Goal: Task Accomplishment & Management: Contribute content

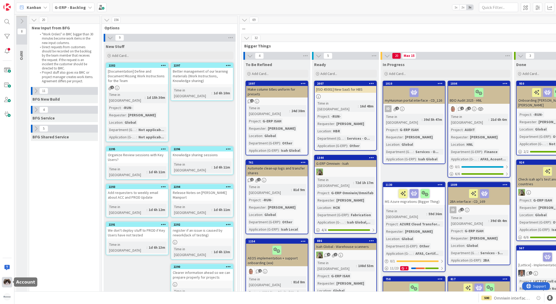
click at [7, 278] on img at bounding box center [6, 281] width 7 height 7
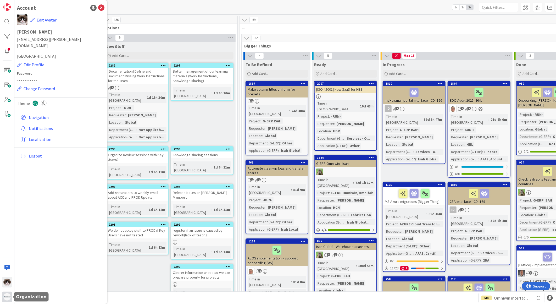
drag, startPoint x: 4, startPoint y: 296, endPoint x: 6, endPoint y: 293, distance: 2.7
click at [4, 296] on img at bounding box center [6, 296] width 7 height 7
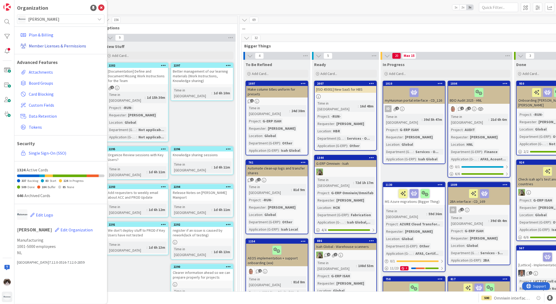
click at [45, 44] on link "Member Licenses & Permissions" at bounding box center [61, 45] width 86 height 9
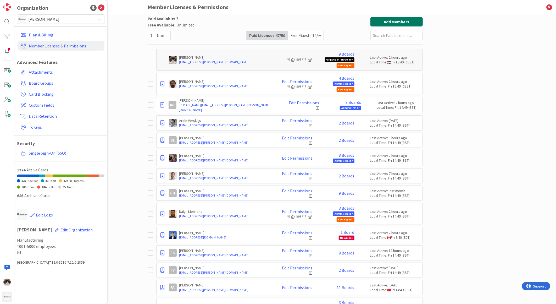
click at [402, 19] on button "Add Members" at bounding box center [396, 21] width 52 height 9
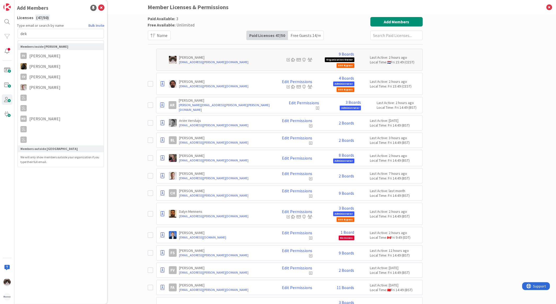
type input "dekl"
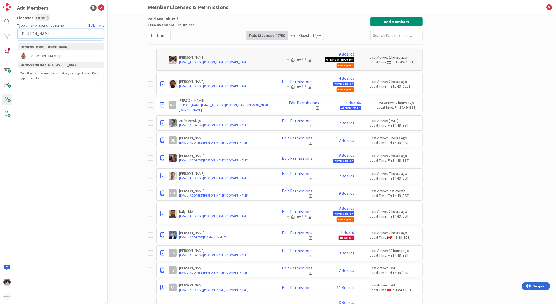
drag, startPoint x: 37, startPoint y: 34, endPoint x: 29, endPoint y: 37, distance: 8.6
click at [16, 34] on div "Add Members Licenses ( 47 / 50 ) Type email or search by name Bulk Invite [PERS…" at bounding box center [60, 152] width 93 height 304
paste input "[EMAIL_ADDRESS][PERSON_NAME][DOMAIN_NAME]"
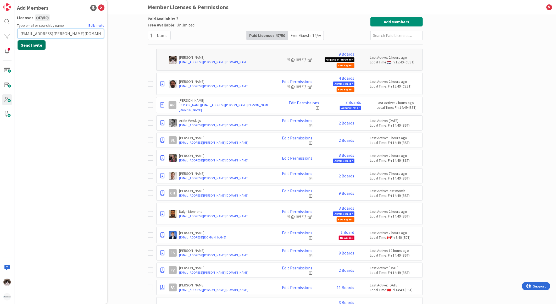
type input "[EMAIL_ADDRESS][PERSON_NAME][DOMAIN_NAME]"
click at [36, 47] on button "Send Invite" at bounding box center [32, 44] width 28 height 9
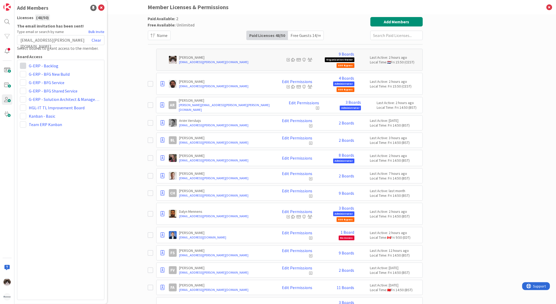
click at [24, 65] on span at bounding box center [23, 66] width 6 height 6
click at [41, 101] on span "Viewer" at bounding box center [57, 105] width 40 height 8
click at [24, 73] on span at bounding box center [23, 74] width 6 height 6
click at [41, 110] on span "Viewer" at bounding box center [57, 113] width 40 height 8
click at [26, 90] on span at bounding box center [23, 91] width 6 height 6
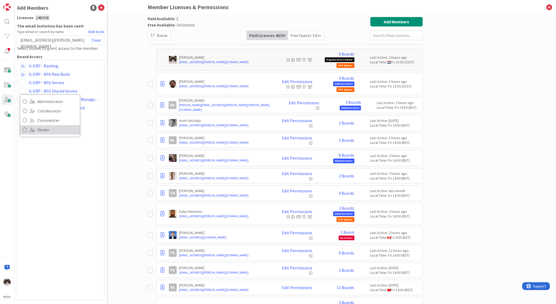
click at [51, 129] on span "Viewer" at bounding box center [57, 130] width 40 height 8
click at [85, 155] on div "Administrator Collaborator Commenter Viewer Remove G-ERP - Backlog Administrato…" at bounding box center [60, 180] width 87 height 240
click at [100, 8] on icon at bounding box center [101, 8] width 6 height 6
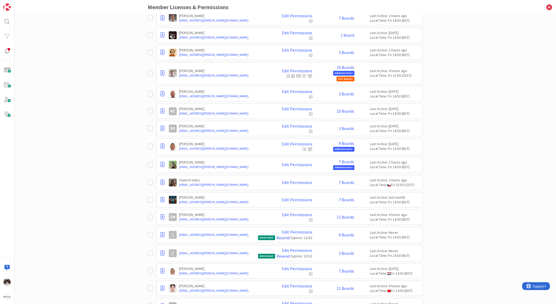
scroll to position [641, 0]
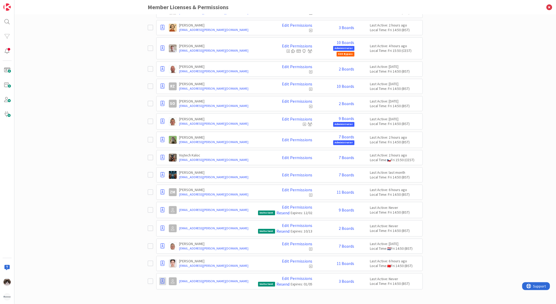
click at [161, 281] on icon at bounding box center [163, 280] width 4 height 5
click at [183, 256] on span "Demote to Free Guest" at bounding box center [188, 255] width 40 height 8
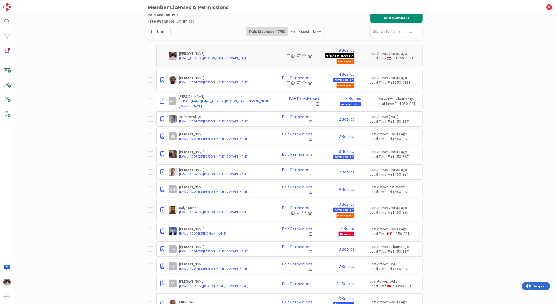
scroll to position [0, 0]
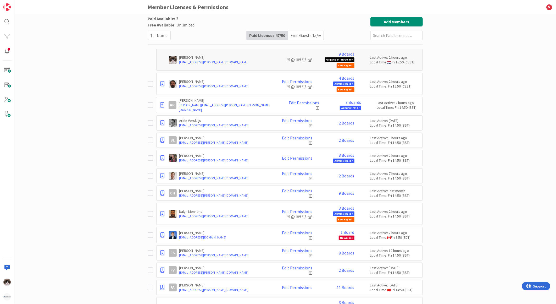
click at [305, 32] on div "Free Guests 15 / ∞" at bounding box center [306, 35] width 36 height 9
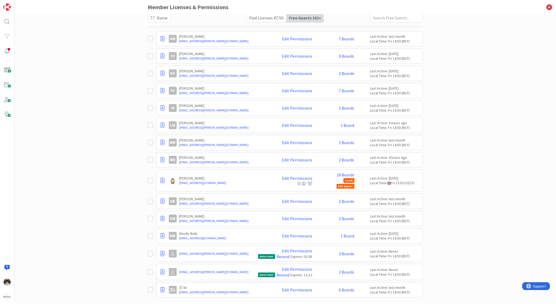
scroll to position [26, 0]
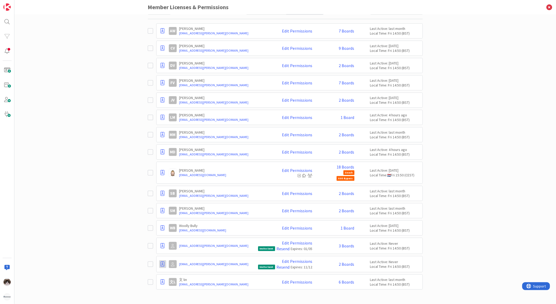
click at [161, 265] on icon at bounding box center [163, 263] width 4 height 5
click at [126, 266] on div "Paid Available: 3 Free Available: Unlimited Name Paid Licenses 47 / 50 Free Gue…" at bounding box center [284, 158] width 541 height 289
click at [205, 263] on link "[EMAIL_ADDRESS][PERSON_NAME][DOMAIN_NAME]" at bounding box center [217, 263] width 76 height 5
click at [290, 259] on link "Edit Permissions" at bounding box center [297, 261] width 30 height 5
click at [297, 262] on link "Edit Permissions" at bounding box center [297, 261] width 30 height 5
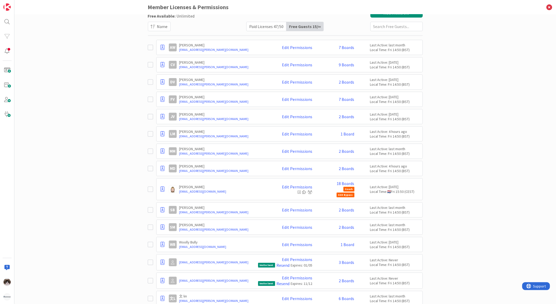
scroll to position [0, 0]
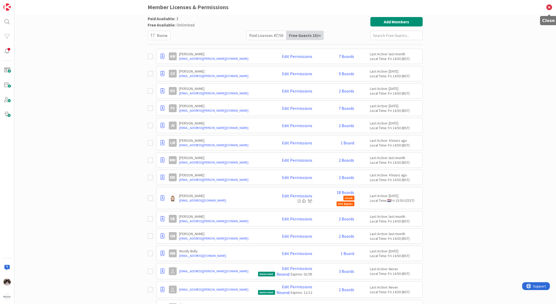
click at [549, 10] on icon at bounding box center [549, 7] width 14 height 14
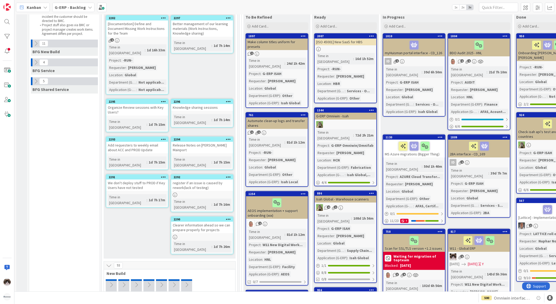
scroll to position [116, 0]
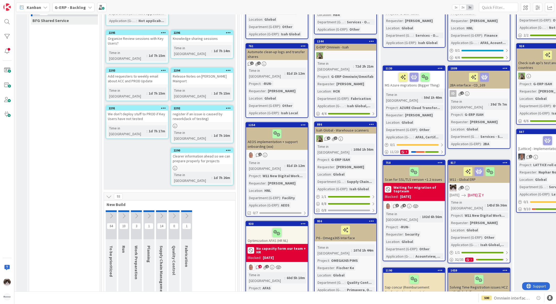
click at [106, 193] on icon at bounding box center [109, 196] width 6 height 6
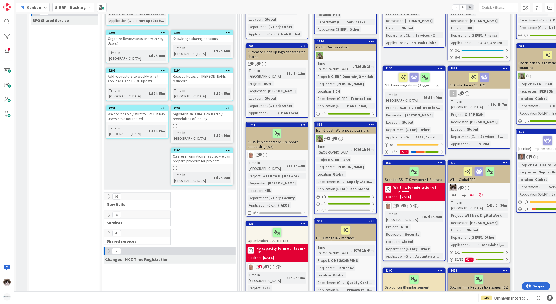
scroll to position [0, 0]
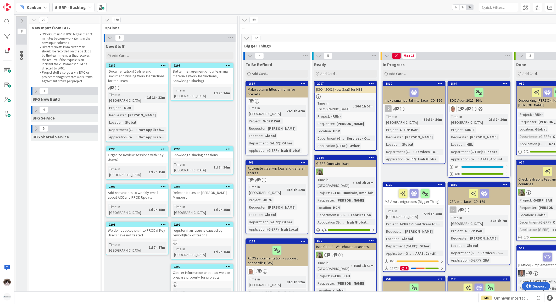
click at [247, 39] on icon at bounding box center [247, 38] width 6 height 6
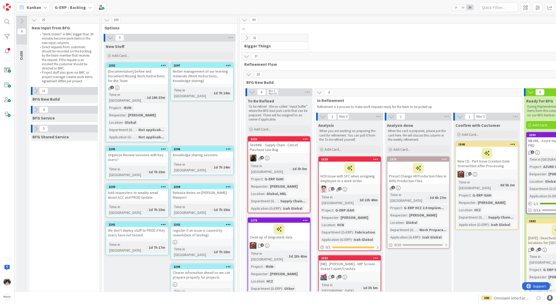
click at [249, 74] on icon at bounding box center [249, 74] width 6 height 6
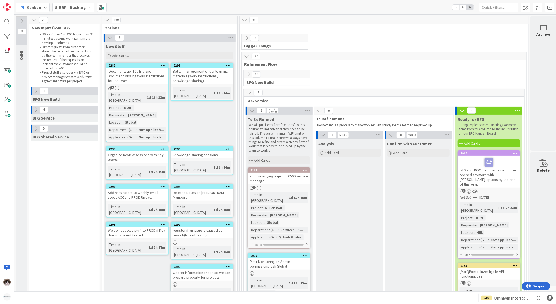
click at [250, 88] on div "7 BFG Service 3 Min 3 Max 10 To Be Refined We will pull items from "Options" to…" at bounding box center [383, 305] width 281 height 435
click at [250, 92] on icon at bounding box center [249, 93] width 6 height 6
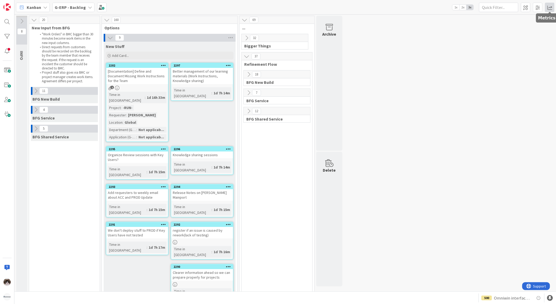
click at [545, 7] on span at bounding box center [549, 7] width 9 height 9
click at [505, 92] on div "Throughput" at bounding box center [508, 93] width 49 height 5
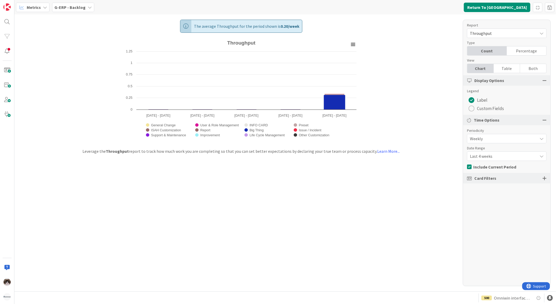
click at [80, 7] on b "G-ERP - Backlog" at bounding box center [69, 7] width 31 height 5
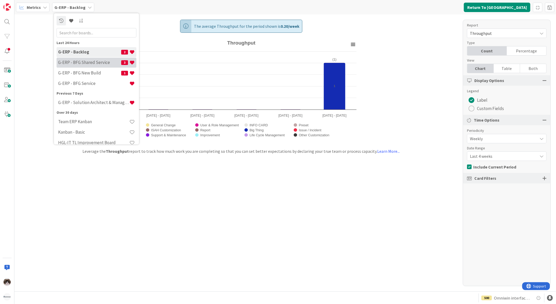
click at [92, 65] on div "G-ERP - BFG Shared Service 3" at bounding box center [97, 62] width 80 height 10
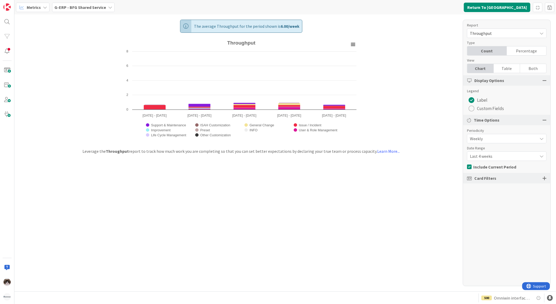
click at [504, 157] on span "Last 4 weeks" at bounding box center [502, 155] width 65 height 7
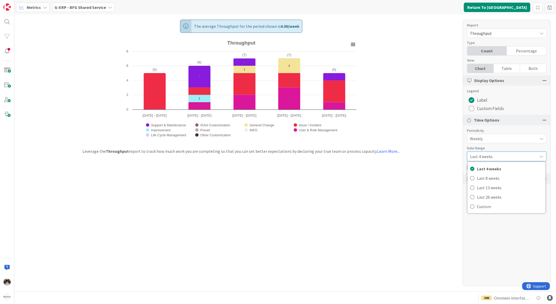
click at [396, 204] on div "The average Throughput for the period shown is 6.00 / week Created with Highcha…" at bounding box center [284, 152] width 541 height 277
click at [82, 11] on div "G-ERP - BFG Shared Service" at bounding box center [83, 7] width 63 height 9
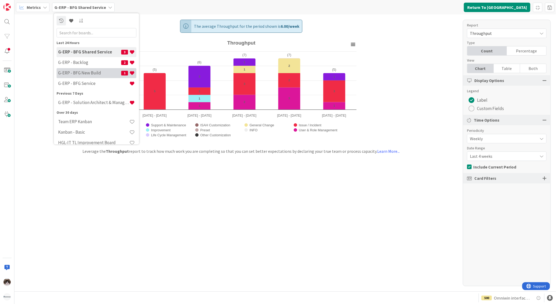
click at [97, 74] on h4 "G-ERP - BFG New Build" at bounding box center [89, 72] width 63 height 5
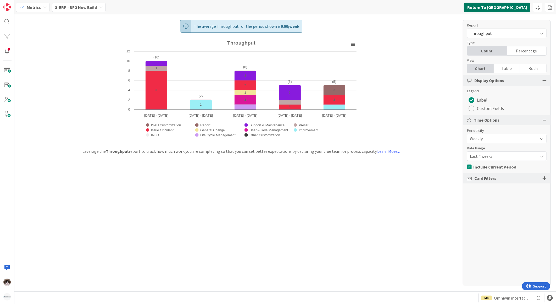
click at [515, 10] on button "Return To [GEOGRAPHIC_DATA]" at bounding box center [497, 7] width 66 height 9
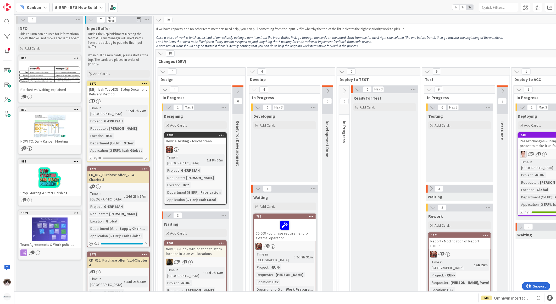
click at [85, 7] on b "G-ERP - BFG New Build" at bounding box center [76, 7] width 42 height 5
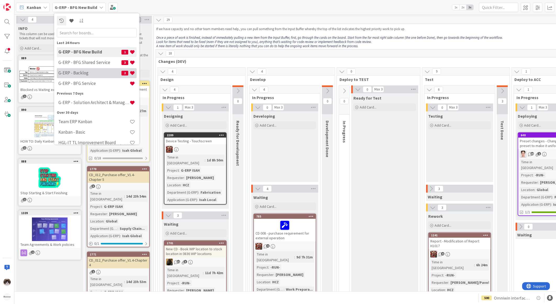
click at [92, 74] on h4 "G-ERP - Backlog" at bounding box center [89, 72] width 63 height 5
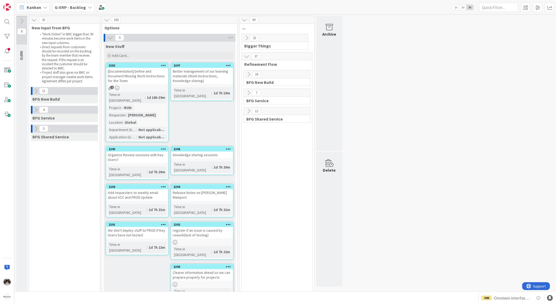
click at [399, 96] on div "8 INFO This column contains information cards that should not be moved across t…" at bounding box center [284, 200] width 539 height 369
click at [139, 56] on div "Add Card..." at bounding box center [170, 56] width 128 height 8
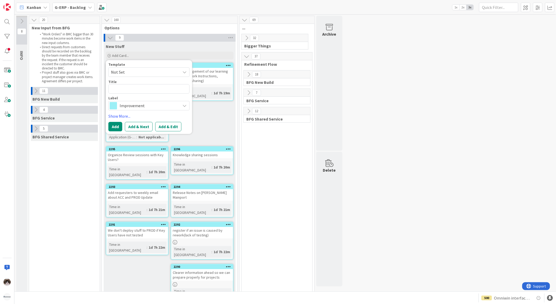
click at [147, 109] on div "Improvement" at bounding box center [148, 105] width 81 height 9
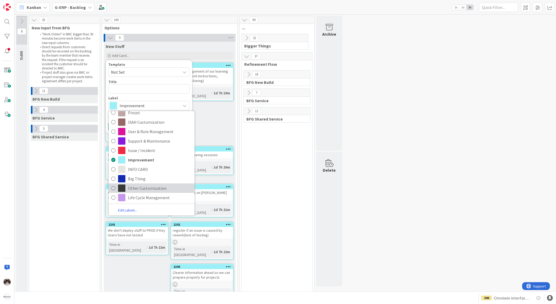
scroll to position [39, 0]
click at [153, 195] on span "Life Cycle Management" at bounding box center [160, 197] width 64 height 8
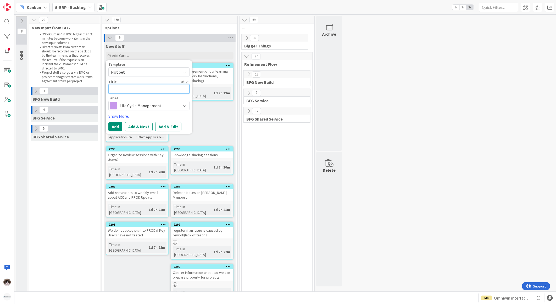
click at [131, 93] on textarea at bounding box center [148, 88] width 81 height 9
click at [129, 92] on textarea at bounding box center [148, 88] width 81 height 9
click at [148, 88] on textarea at bounding box center [148, 88] width 81 height 9
click at [132, 88] on textarea at bounding box center [148, 88] width 81 height 9
type textarea "x"
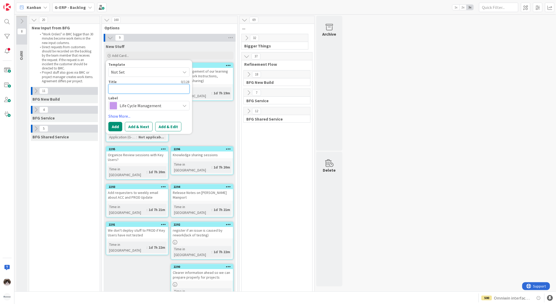
type textarea "A"
type textarea "x"
type textarea "Au"
type textarea "x"
type textarea "Aut"
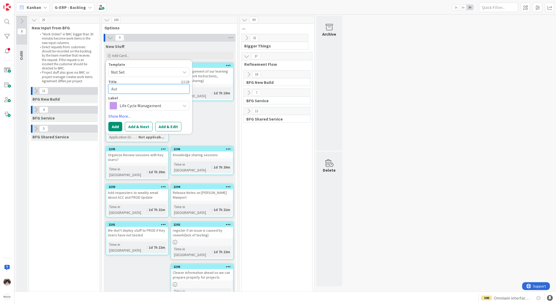
type textarea "x"
type textarea "Auto"
type textarea "x"
type textarea "Autom"
type textarea "x"
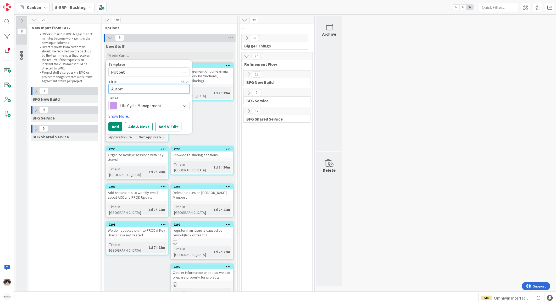
type textarea "Automa"
type textarea "x"
type textarea "Automat"
type textarea "x"
type textarea "Automate"
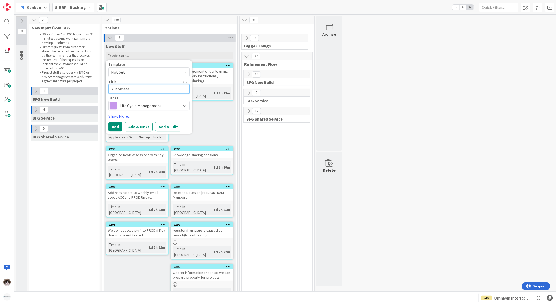
type textarea "x"
type textarea "Automate"
type textarea "x"
type textarea "Automate c"
type textarea "x"
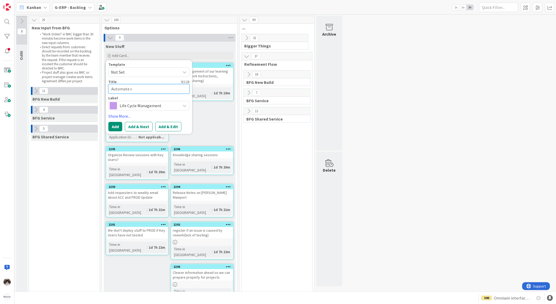
type textarea "Automate co"
type textarea "x"
type textarea "Automate com"
type textarea "x"
type textarea "Automate comp"
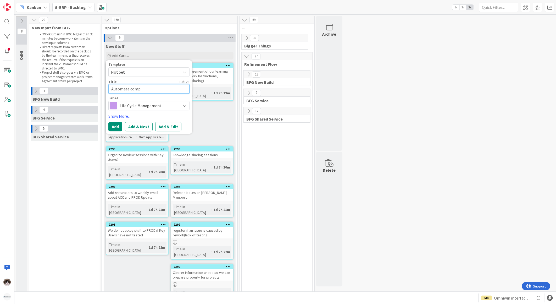
type textarea "x"
type textarea "Automate compa"
type textarea "x"
type textarea "Automate compar"
type textarea "x"
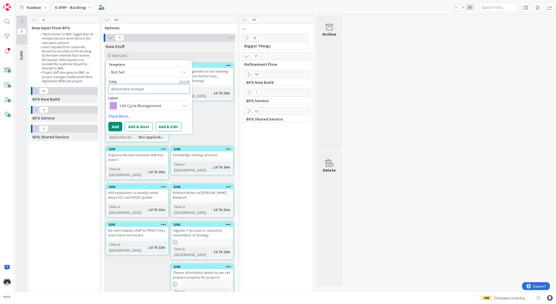
type textarea "Automate compari"
type textarea "x"
type textarea "Automate comparis"
type textarea "x"
type textarea "Automate compariso"
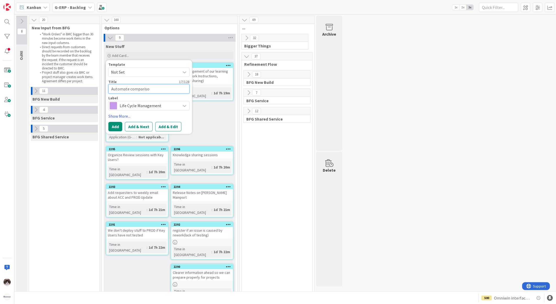
type textarea "x"
type textarea "Automate comparison"
type textarea "x"
type textarea "Automate comparison"
type textarea "x"
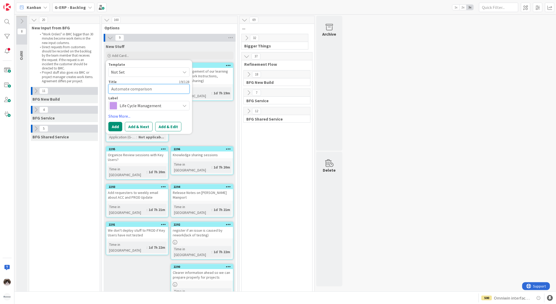
type textarea "Automate comparison o"
type textarea "x"
type textarea "Automate comparison of"
type textarea "x"
type textarea "Automate comparison of"
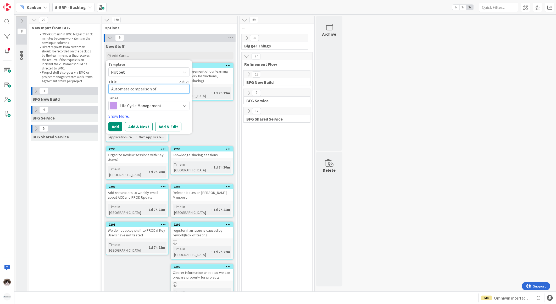
type textarea "x"
type textarea "Automate comparison of c"
type textarea "x"
type textarea "Automate comparison of co"
type textarea "x"
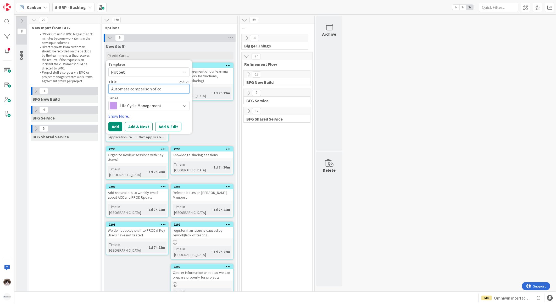
type textarea "Automate comparison of con"
type textarea "x"
type textarea "Automate comparison of conf"
type textarea "x"
type textarea "Automate comparison of confi"
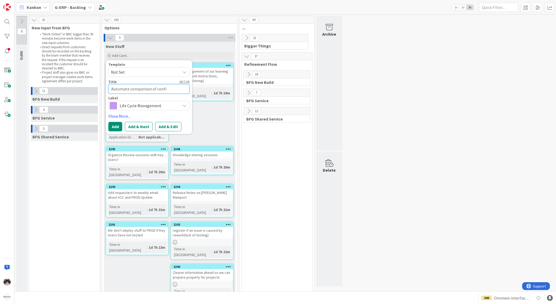
type textarea "x"
type textarea "Automate comparison of config"
type textarea "x"
type textarea "Automate comparison of configu"
type textarea "x"
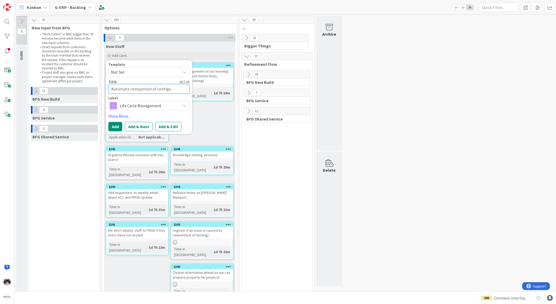
type textarea "Automate comparison of configur"
type textarea "x"
type textarea "Automate comparison of configurat"
type textarea "x"
type textarea "Automate comparison of configurati"
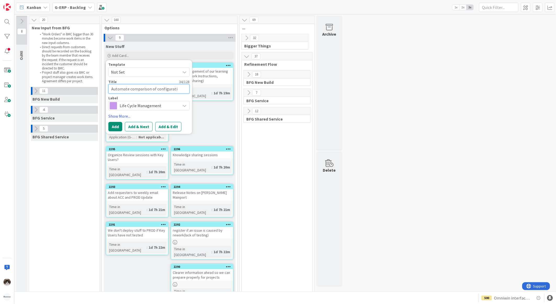
type textarea "x"
type textarea "Automate comparison of configuratio"
type textarea "x"
type textarea "Automate comparison of configuration"
type textarea "x"
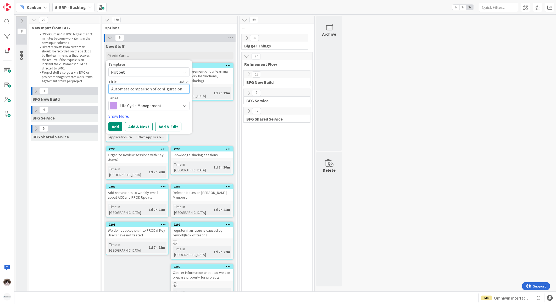
type textarea "Automate comparison of configuration"
type textarea "x"
type textarea "Automate comparison of configuration I"
type textarea "x"
type textarea "Automate comparison of configuration Is"
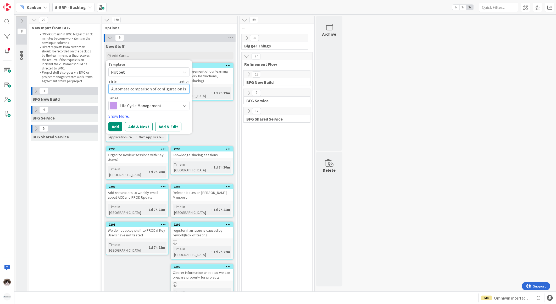
type textarea "x"
type textarea "Automate comparison of configuration [PERSON_NAME]"
type textarea "x"
type textarea "Automate comparison of configuration Isah"
type textarea "x"
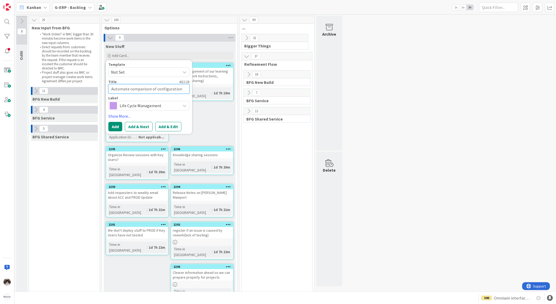
type textarea "Automate comparison of configuration Isah"
type textarea "x"
type textarea "Automate comparison of configuration [PERSON_NAME]"
type textarea "x"
type textarea "Automate comparison of configuration [PERSON_NAME]"
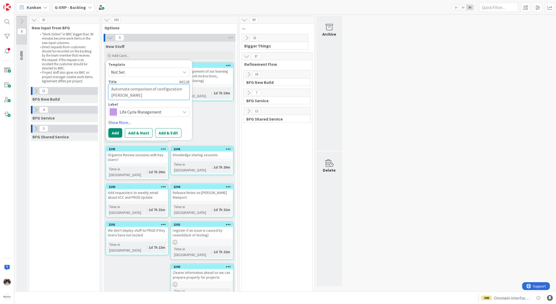
type textarea "x"
type textarea "Automate comparison of configuration [PERSON_NAME]"
type textarea "x"
type textarea "Automate comparison of configuration [PERSON_NAME]"
type textarea "x"
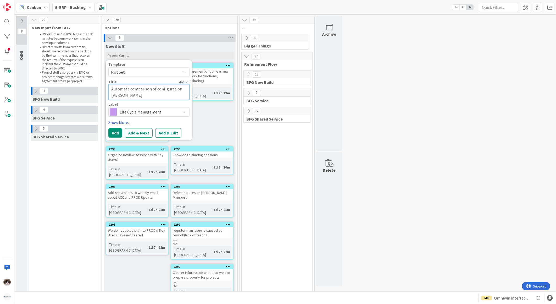
type textarea "Automate comparison of configuration Isah Globa"
type textarea "x"
type textarea "Automate comparison of configuration Isah Global"
type textarea "x"
type textarea "Automate comparison of configuration Isah Global"
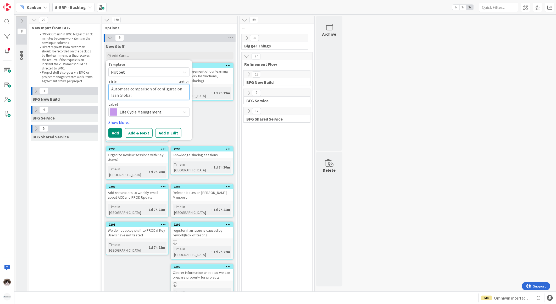
type textarea "x"
type textarea "Automate comparison of configuration Isah Global en"
type textarea "x"
type textarea "Automate comparison of configuration Isah Global env"
type textarea "x"
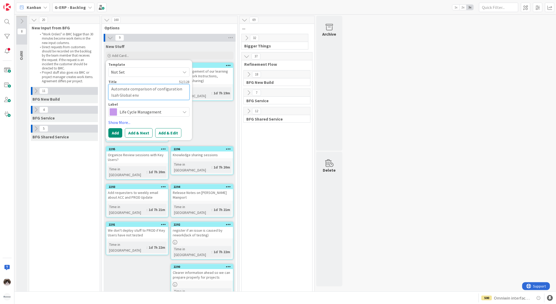
type textarea "Automate comparison of configuration Isah Global envi"
type textarea "x"
type textarea "Automate comparison of configuration Isah Global envir"
type textarea "x"
type textarea "Automate comparison of configuration Isah Global enviro"
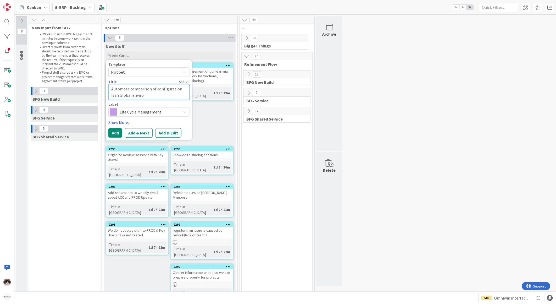
type textarea "x"
type textarea "Automate comparison of configuration Isah Global environ"
type textarea "x"
type textarea "Automate comparison of configuration Isah Global environm"
type textarea "x"
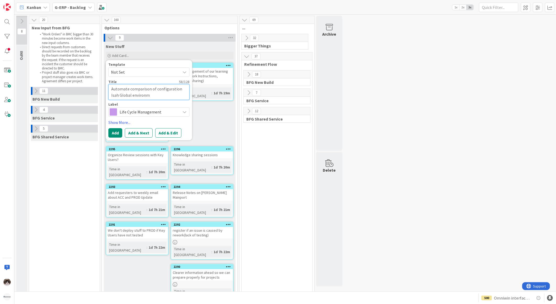
type textarea "Automate comparison of configuration Isah Global environme"
type textarea "x"
type textarea "Automate comparison of configuration Isah Global environmen"
type textarea "x"
type textarea "Automate comparison of configuration Isah Global environment"
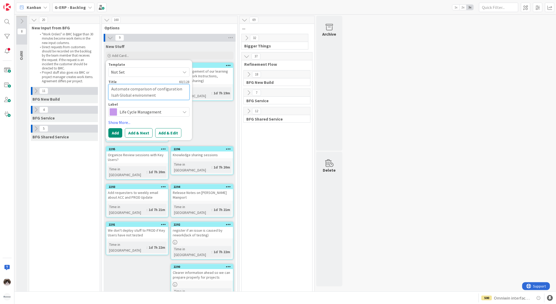
type textarea "x"
type textarea "Automate comparison of configuration Isah Global environments"
type textarea "x"
type textarea "Automate comparison of configuration Isah Global environments"
type textarea "x"
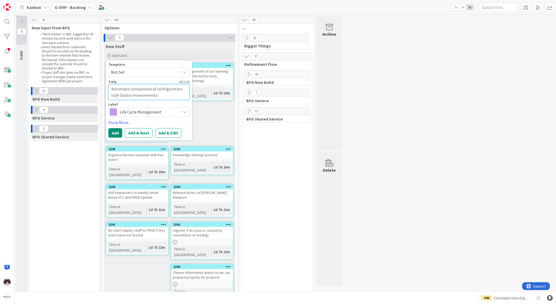
type textarea "Automate comparison of configuration Isah Global environments"
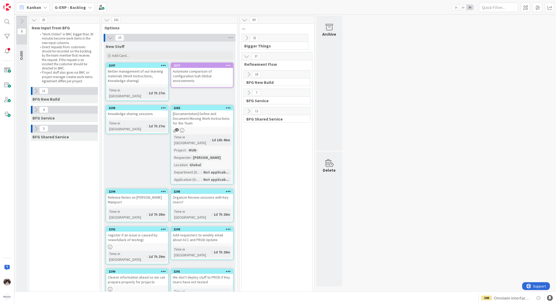
click at [224, 82] on div "2337 Automate comparison of configuration Isah Global environments" at bounding box center [202, 75] width 63 height 25
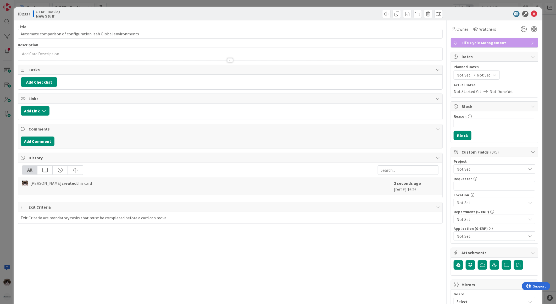
click at [477, 174] on div "Project Not Set Requester 0 / 32 Location Not Set Department (G-ERP) Not Set Ap…" at bounding box center [495, 199] width 82 height 81
click at [477, 171] on span "Not Set" at bounding box center [489, 168] width 67 height 7
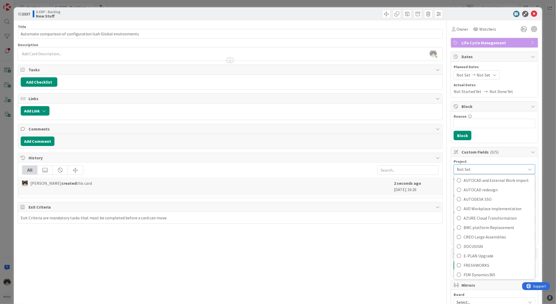
scroll to position [203, 0]
click at [496, 220] on span "G-ERP ISAH" at bounding box center [497, 219] width 69 height 8
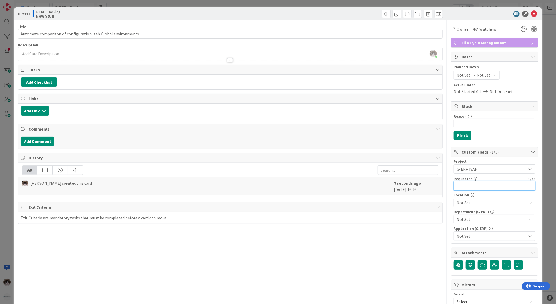
click at [479, 187] on input "text" at bounding box center [495, 185] width 82 height 9
type input "J"
type input "[PERSON_NAME]"
click at [479, 207] on div "Not Set" at bounding box center [495, 202] width 82 height 9
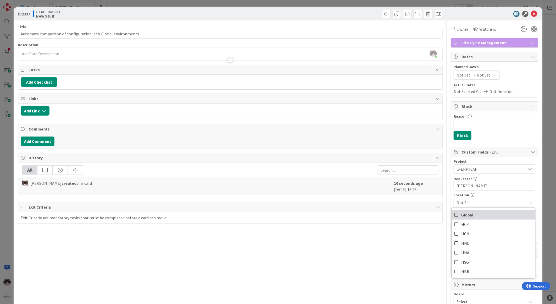
click at [473, 213] on link "Global" at bounding box center [493, 214] width 83 height 9
click at [434, 247] on div "Title 61 / 128 Automate comparison of configuration Isah Global environments De…" at bounding box center [230, 226] width 425 height 412
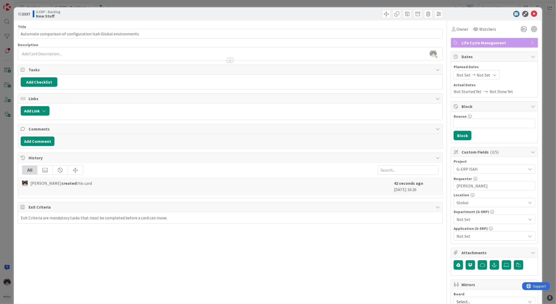
click at [473, 217] on span "Not Set" at bounding box center [491, 219] width 70 height 6
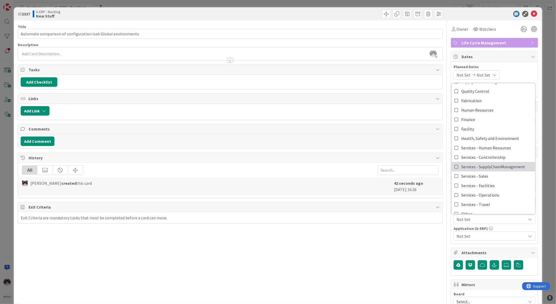
scroll to position [43, 0]
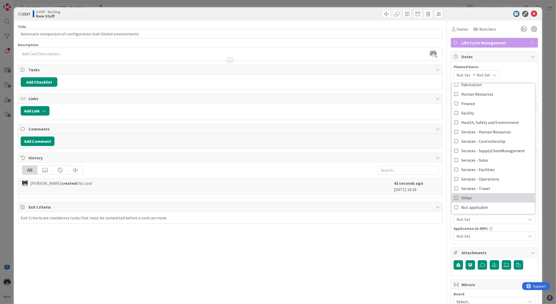
click at [475, 200] on link "Other" at bounding box center [493, 197] width 83 height 9
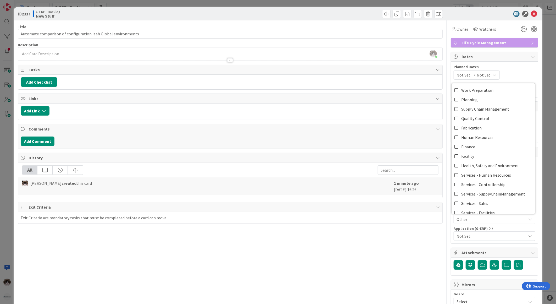
click at [468, 236] on span "Not Set" at bounding box center [491, 236] width 70 height 6
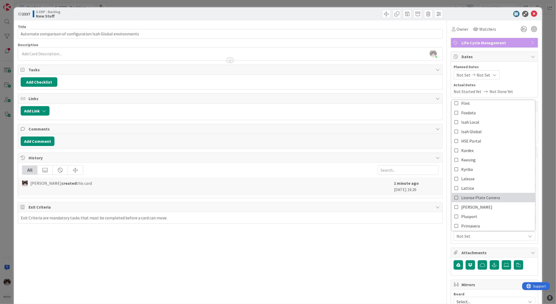
scroll to position [58, 0]
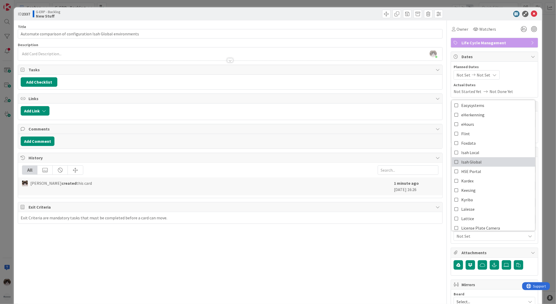
click at [481, 160] on link "Isah Global" at bounding box center [493, 161] width 83 height 9
click at [397, 244] on div "Title 61 / 128 Automate comparison of configuration Isah Global environments De…" at bounding box center [230, 226] width 425 height 412
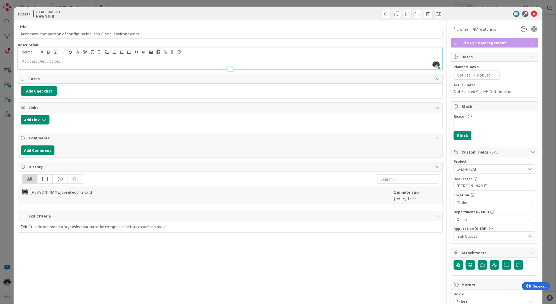
click at [129, 53] on div "[PERSON_NAME] just joined" at bounding box center [230, 58] width 424 height 22
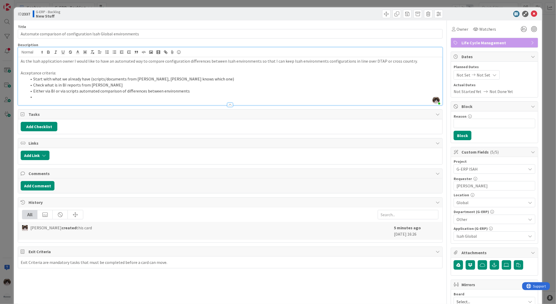
click at [196, 92] on li "Either via BI or via scripts automated comparison of differences between enviro…" at bounding box center [233, 91] width 413 height 6
click at [411, 62] on p "As the Isah application owner I would like to have an automated way to compare …" at bounding box center [230, 61] width 419 height 6
click at [236, 92] on li "Either via BI or via scripts automated comparison of differences between enviro…" at bounding box center [233, 91] width 413 height 6
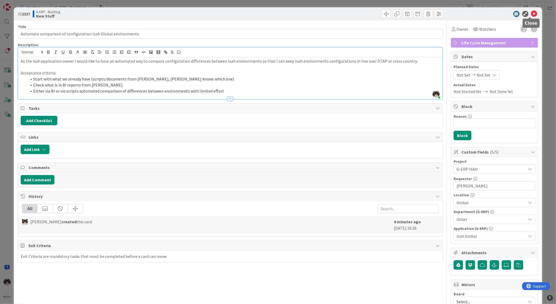
click at [531, 12] on icon at bounding box center [534, 14] width 6 height 6
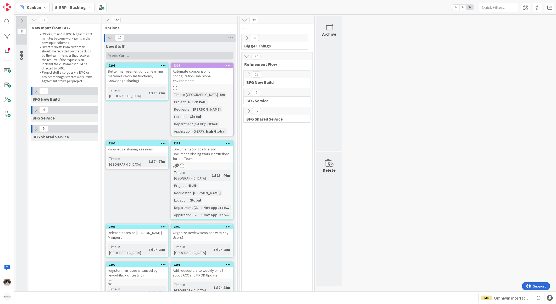
click at [141, 57] on div "Add Card..." at bounding box center [170, 56] width 128 height 8
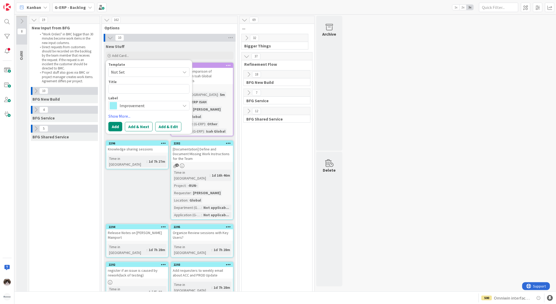
click at [143, 103] on span "Improvement" at bounding box center [149, 105] width 58 height 7
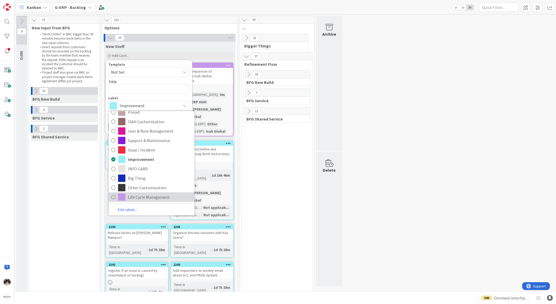
click at [150, 201] on link "Life Cycle Management" at bounding box center [152, 196] width 86 height 9
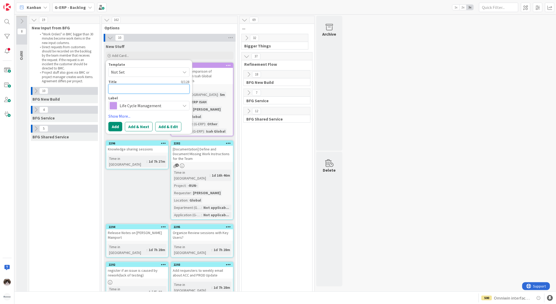
click at [136, 84] on textarea at bounding box center [148, 88] width 81 height 9
click at [147, 108] on span "Life Cycle Management" at bounding box center [149, 105] width 58 height 7
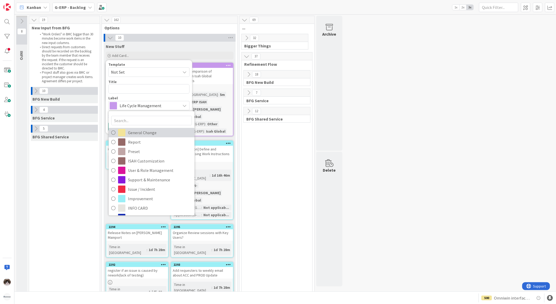
click at [159, 132] on span "General Change" at bounding box center [160, 133] width 64 height 8
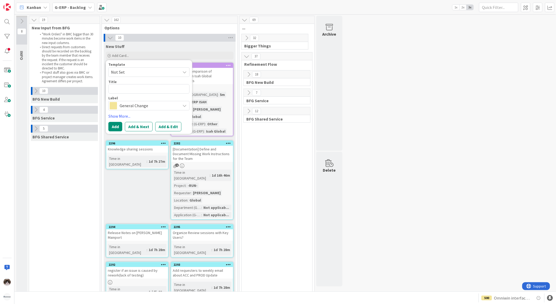
click at [148, 105] on span "General Change" at bounding box center [149, 105] width 58 height 7
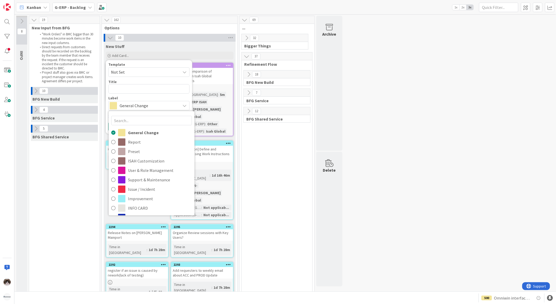
click at [148, 105] on span "General Change" at bounding box center [149, 105] width 58 height 7
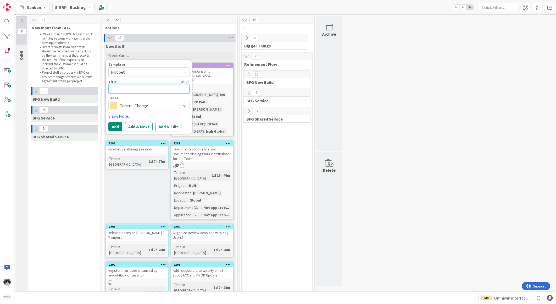
click at [145, 92] on textarea at bounding box center [148, 88] width 81 height 9
type textarea "x"
type textarea "C"
type textarea "x"
type textarea "Cr"
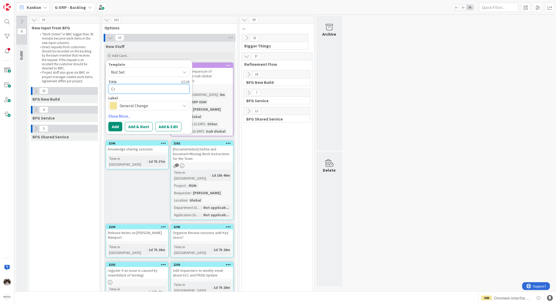
type textarea "x"
type textarea "Cre"
type textarea "x"
type textarea "Crea"
type textarea "x"
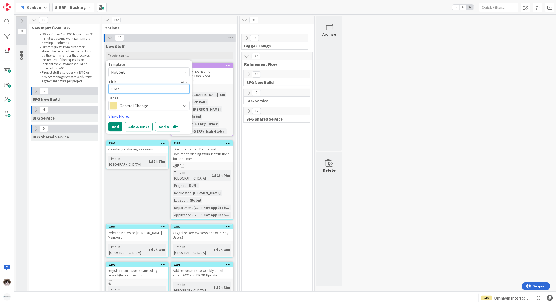
type textarea "Creat"
type textarea "x"
type textarea "Create"
type textarea "x"
type textarea "Create"
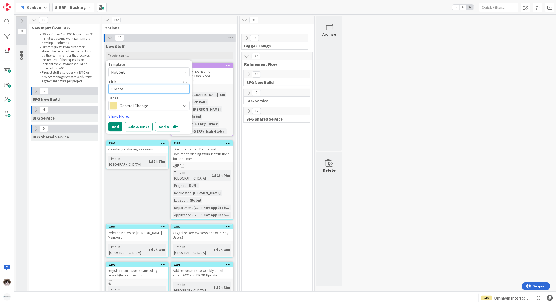
type textarea "x"
type textarea "Create pr"
type textarea "x"
type textarea "Create prop"
type textarea "x"
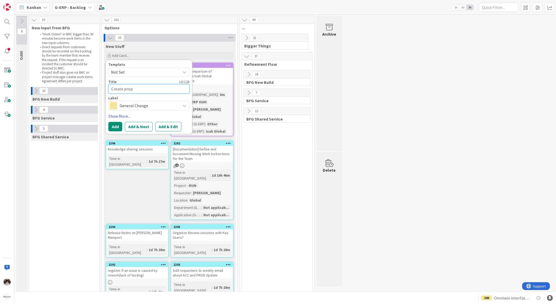
type textarea "Create propo"
type textarea "x"
type textarea "Create propos"
type textarea "x"
type textarea "Create proposa"
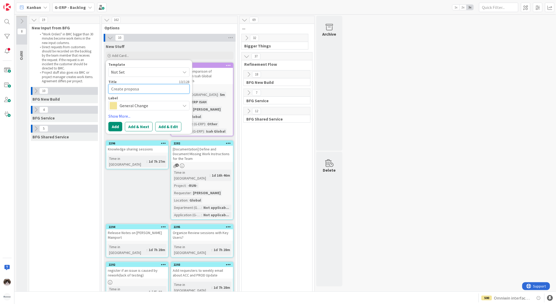
type textarea "x"
type textarea "Create proposal"
type textarea "x"
type textarea "Create proposal"
type textarea "x"
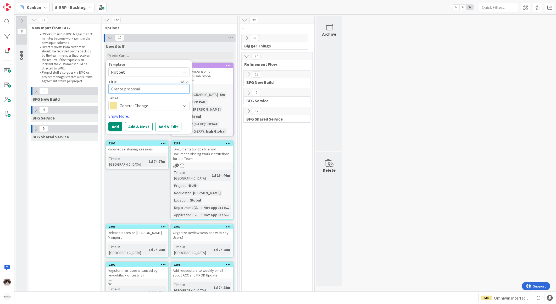
type textarea "Create proposal a"
type textarea "x"
type textarea "Create proposal ac"
type textarea "x"
type textarea "Create proposal acc"
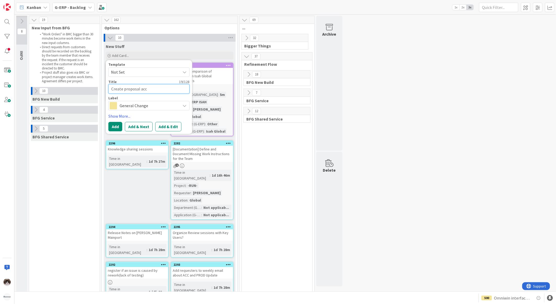
type textarea "x"
type textarea "Create proposal acce"
type textarea "x"
type textarea "Create proposal accep"
type textarea "x"
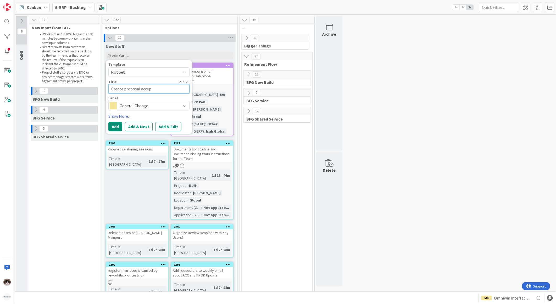
type textarea "Create proposal accept"
type textarea "x"
type textarea "Create proposal accepta"
type textarea "x"
type textarea "Create proposal acceptac"
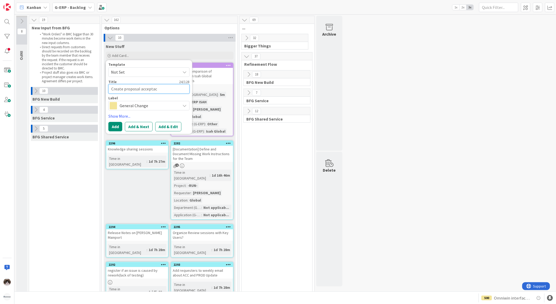
type textarea "x"
type textarea "Create proposal accepta"
type textarea "x"
type textarea "Create proposal acceptan"
type textarea "x"
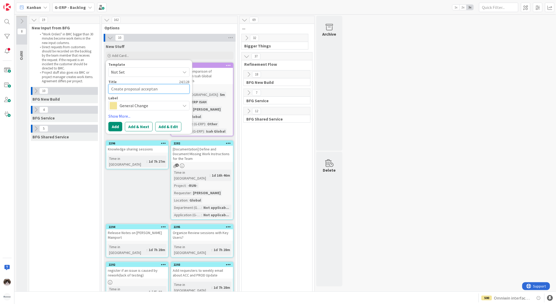
type textarea "Create proposal acceptanc"
type textarea "x"
type textarea "Create proposal acceptance"
type textarea "x"
type textarea "Create proposal acceptance"
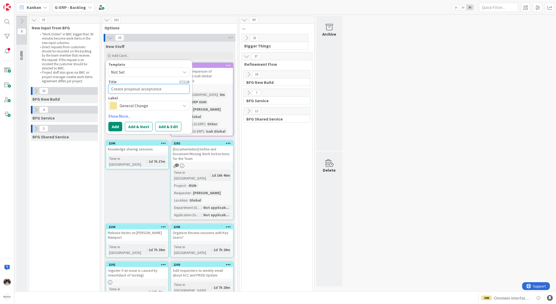
type textarea "x"
type textarea "Create proposal acceptance p"
type textarea "x"
type textarea "Create proposal acceptance ph"
type textarea "x"
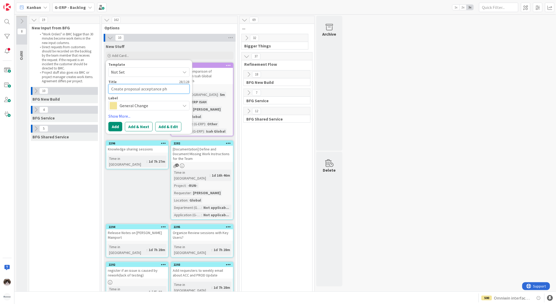
type textarea "Create proposal acceptance pha"
type textarea "x"
type textarea "Create proposal acceptance phas"
type textarea "x"
type textarea "Create proposal acceptance phase"
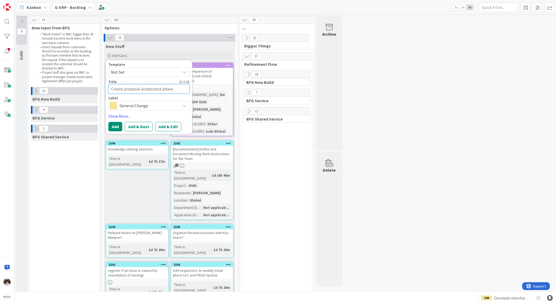
type textarea "x"
type textarea "Create proposal acceptance phase"
type textarea "x"
type textarea "Create proposal acceptance phase G"
type textarea "x"
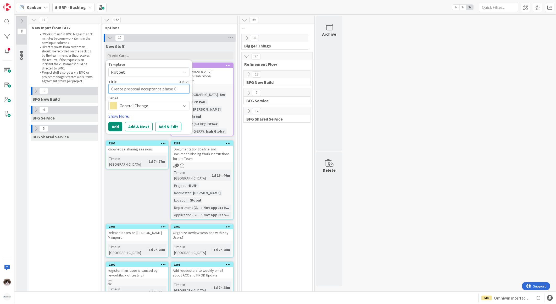
type textarea "Create proposal acceptance phase G-"
type textarea "x"
type textarea "Create proposal acceptance phase G-E"
type textarea "x"
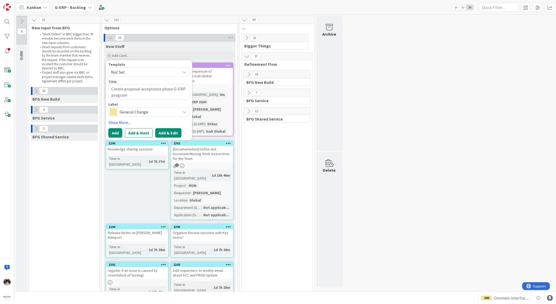
click at [171, 129] on button "Add & Edit" at bounding box center [168, 132] width 26 height 9
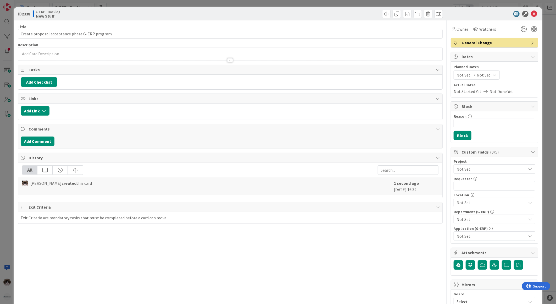
click at [116, 61] on div at bounding box center [230, 58] width 425 height 6
click at [117, 57] on div at bounding box center [230, 57] width 424 height 5
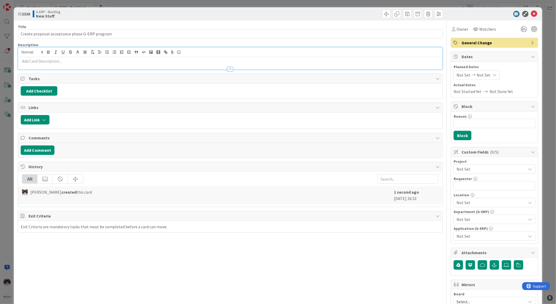
click at [127, 61] on p at bounding box center [230, 61] width 419 height 6
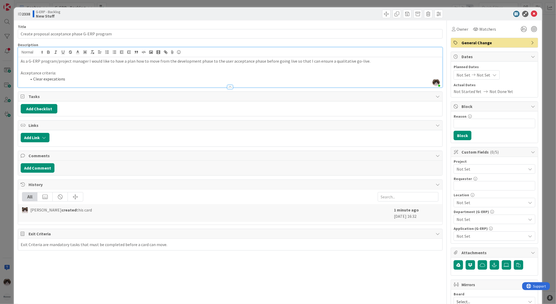
click at [62, 78] on li "Clear expecations" at bounding box center [233, 79] width 413 height 6
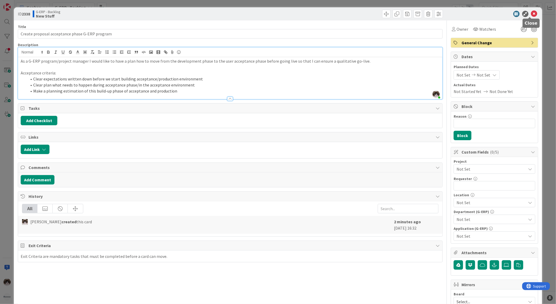
click at [531, 13] on icon at bounding box center [534, 14] width 6 height 6
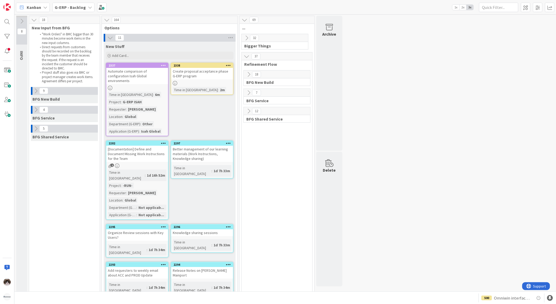
click at [205, 79] on div "Create proposal acceptance phase G-ERP program" at bounding box center [202, 74] width 62 height 12
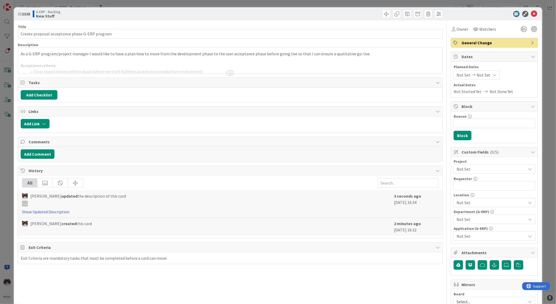
click at [472, 162] on div "Project" at bounding box center [495, 161] width 82 height 4
click at [472, 166] on span "Not Set" at bounding box center [489, 168] width 67 height 7
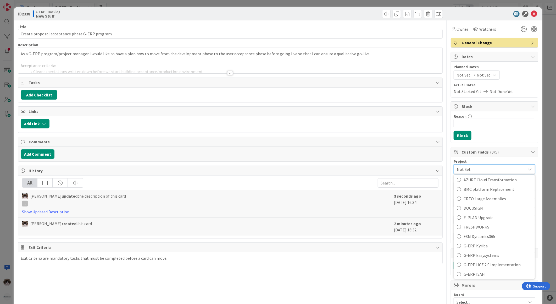
scroll to position [203, 0]
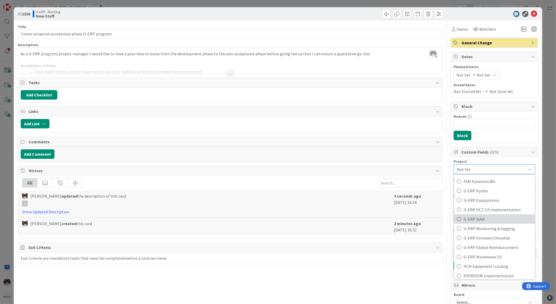
click at [494, 216] on span "G-ERP ISAH" at bounding box center [497, 219] width 69 height 8
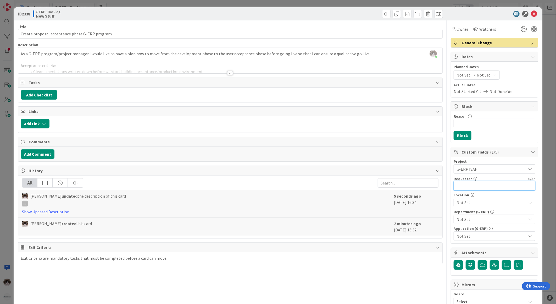
click at [482, 185] on input "text" at bounding box center [495, 185] width 82 height 9
click at [471, 202] on span "Not Set" at bounding box center [491, 202] width 70 height 6
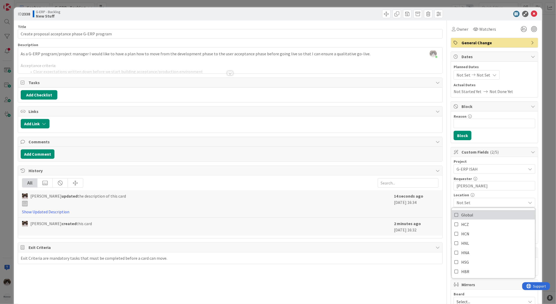
click at [469, 212] on link "Global" at bounding box center [493, 214] width 83 height 9
click at [528, 204] on icon at bounding box center [530, 202] width 4 height 4
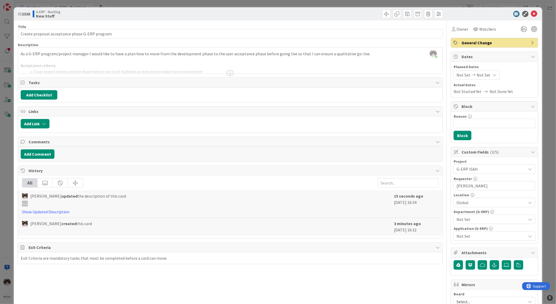
click at [503, 216] on span "Not Set" at bounding box center [491, 219] width 70 height 6
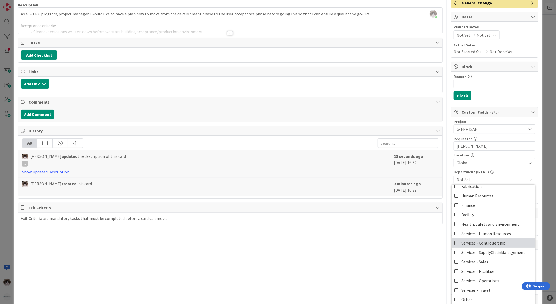
scroll to position [87, 0]
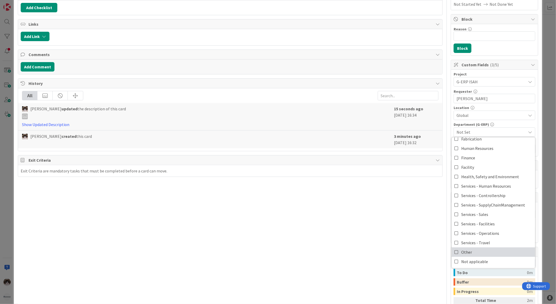
drag, startPoint x: 475, startPoint y: 249, endPoint x: 431, endPoint y: 250, distance: 43.7
click at [475, 249] on link "Other" at bounding box center [493, 251] width 83 height 9
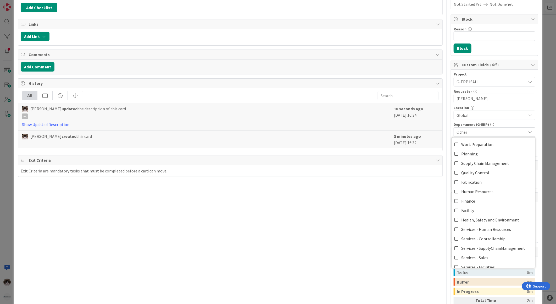
click at [424, 250] on div "Title 46 / 128 Create proposal acceptance phase G-ERP program Description [PERS…" at bounding box center [230, 139] width 425 height 412
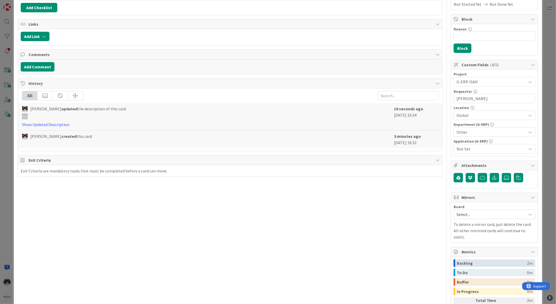
click at [480, 117] on span "Global" at bounding box center [491, 115] width 70 height 6
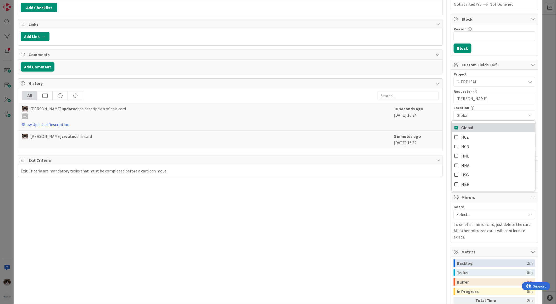
click at [470, 127] on link "Global" at bounding box center [493, 127] width 83 height 9
click at [474, 143] on link "HCN" at bounding box center [493, 146] width 83 height 9
click at [474, 152] on link "HNL" at bounding box center [493, 155] width 83 height 9
click at [471, 166] on link "HNA" at bounding box center [493, 164] width 83 height 9
click at [471, 182] on link "HBR" at bounding box center [493, 183] width 83 height 9
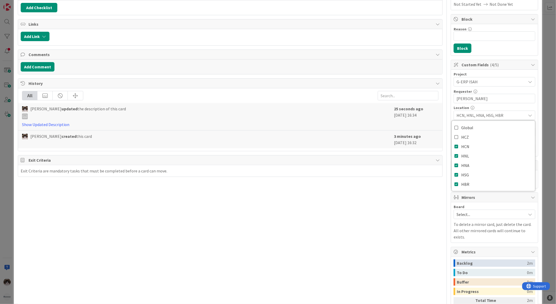
click at [422, 203] on div "Title 46 / 128 Create proposal acceptance phase G-ERP program Description [PERS…" at bounding box center [230, 139] width 425 height 412
click at [480, 147] on span "Not Set" at bounding box center [491, 149] width 70 height 6
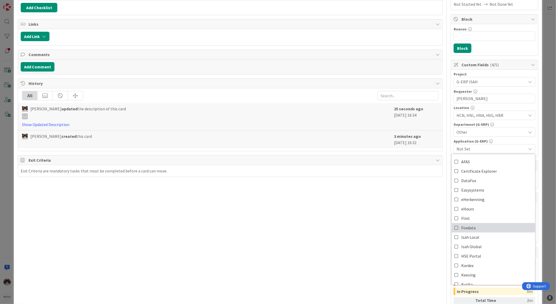
scroll to position [58, 0]
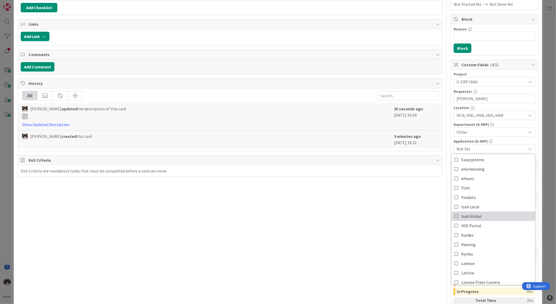
click at [476, 215] on link "Isah Global" at bounding box center [493, 215] width 83 height 9
click at [469, 163] on span "Easysystems" at bounding box center [472, 159] width 23 height 8
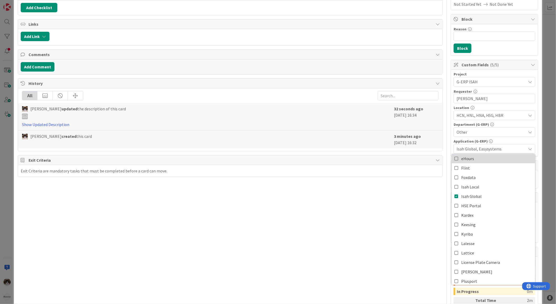
scroll to position [87, 0]
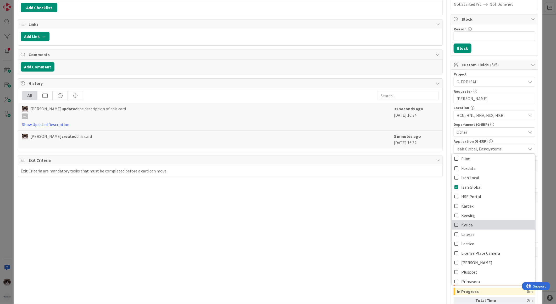
click at [478, 225] on link "Kyriba" at bounding box center [493, 224] width 83 height 9
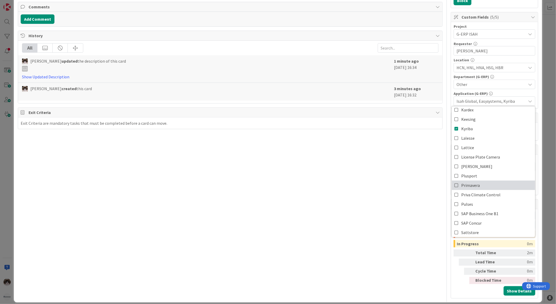
scroll to position [145, 0]
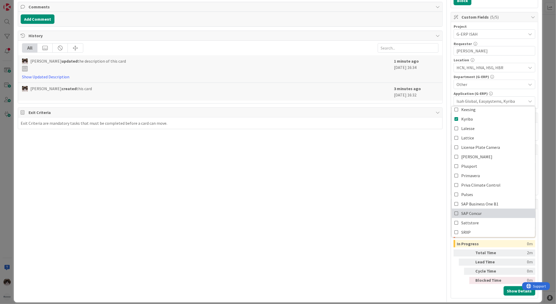
click at [478, 213] on link "SAP Concur" at bounding box center [493, 212] width 83 height 9
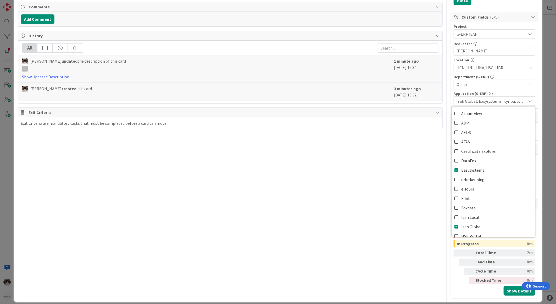
click at [403, 219] on div "Title 46 / 128 Create proposal acceptance phase G-ERP program Description [PERS…" at bounding box center [230, 92] width 425 height 412
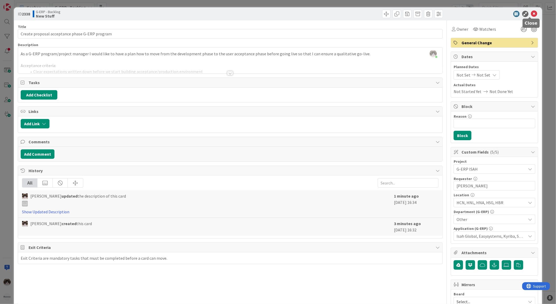
click at [531, 15] on icon at bounding box center [534, 14] width 6 height 6
